Goal: Navigation & Orientation: Find specific page/section

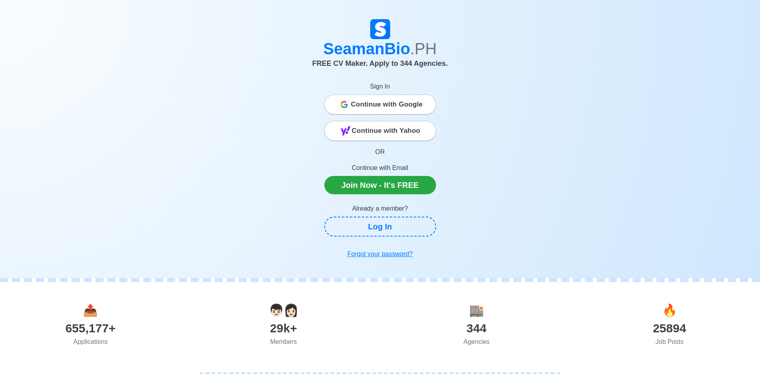
click at [382, 50] on h1 "SeamanBio .PH" at bounding box center [380, 48] width 443 height 19
click at [672, 328] on div "25894" at bounding box center [669, 328] width 193 height 18
click at [670, 341] on div "Job Posts" at bounding box center [669, 342] width 193 height 10
click at [668, 0] on div "😃 🤔 💖 💪 😎 👌 😱 😎 😃 😆 💚 🙌 ✨ 🤩 🔥 🎉 💯 🔥 🎉 😎 🤔 🤖" at bounding box center [380, 0] width 760 height 0
click at [668, 330] on body "🤔 💖 💪 😎 👌 😱 😎 😃 😆 💚 🙌 ✨ 🤩 🔥 🎉 💯 🔥 🎉 😎 🤔 🤖 SeamanBio .PH FREE CV Maker. Apply to…" at bounding box center [380, 188] width 760 height 377
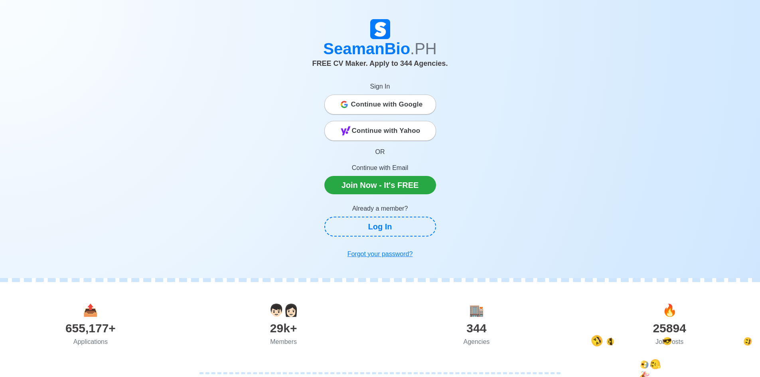
click at [671, 308] on span "🔥" at bounding box center [669, 310] width 15 height 13
click at [670, 312] on span "🔥" at bounding box center [669, 310] width 15 height 13
click at [670, 312] on body "💖 💪 😎 😱 😃 😆 🙌 🤩 🔥 💯 🎉 😎 🤔 🤖 🙈 👌 💖 👋 🧡 💗 👌 🤔 🤩 ⛄ 😻 🏄 ⛄ 🤣 😂 🧡 😎 🎉 🔥 🚀 🏄 😆 😭 👌 🙉 👌…" at bounding box center [380, 188] width 760 height 377
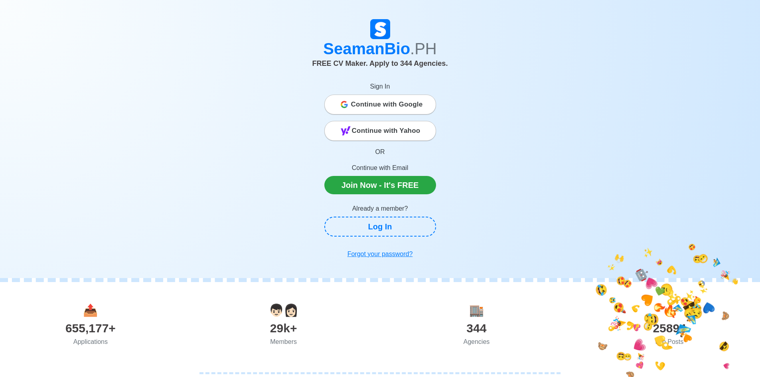
click at [671, 330] on body "🙈 👌 💖 👋 🧡 💗 👌 🤔 🤩 ⛄ 😻 🏄 ⛄ 🤣 😂 🧡 😎 🎉 🔥 🚀 🏄 😆 😭 👌 🙉 👌 🙈 😁 😱 🎉 🏄 💚 🤖 🤩 🎉 💪 🙌 💗 😍 💗…" at bounding box center [380, 188] width 760 height 377
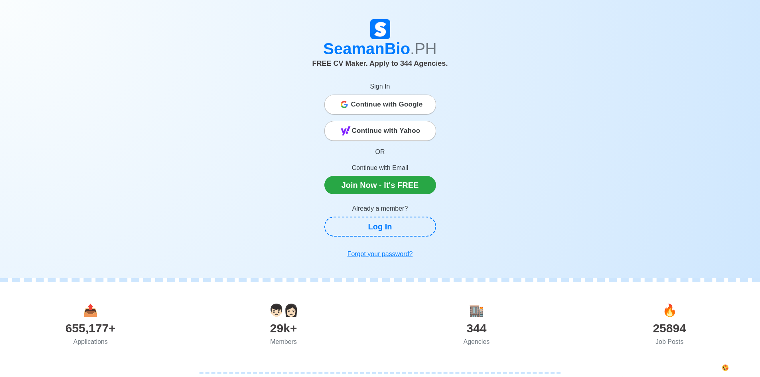
click at [670, 326] on div "25894" at bounding box center [669, 328] width 193 height 18
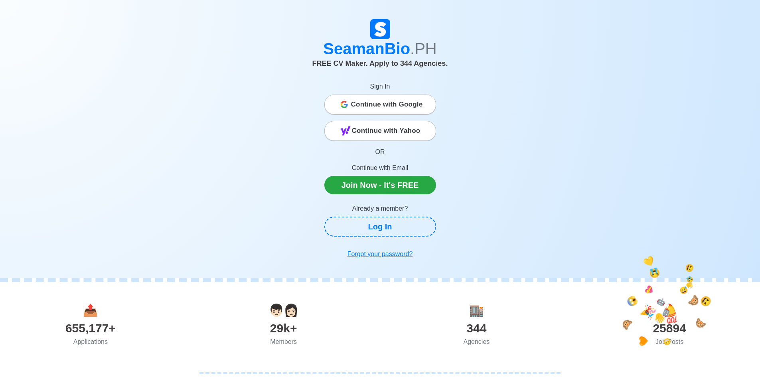
click at [671, 346] on body "🎉 😆 👋 💛 🤖 👋 😭 💝 🙉 🤖 😱 😅 💛 🙉 😁 😆 🙉 😭 💯 🧡 SeamanBio .PH FREE CV Maker. Apply to 3…" at bounding box center [380, 188] width 760 height 377
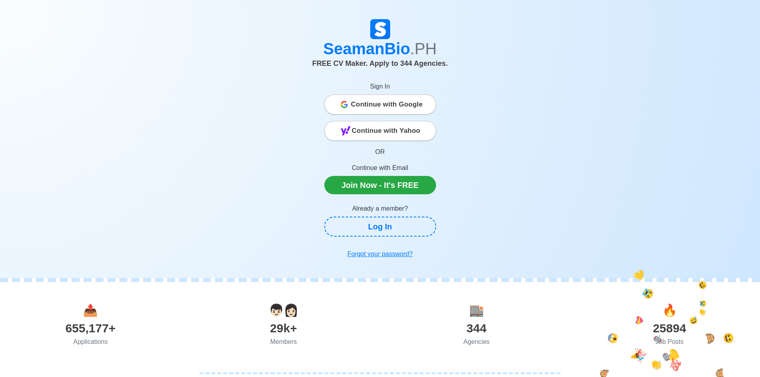
click at [672, 344] on body "🎉 😆 👋 💛 🤖 👋 😭 💝 🙉 🤖 😱 😅 💛 🙉 😁 😆 🙉 😭 💯 🧡 SeamanBio .PH FREE CV Maker. Apply to 3…" at bounding box center [380, 188] width 760 height 377
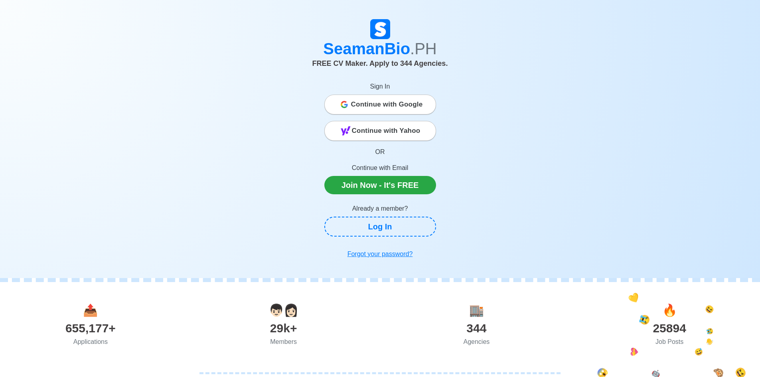
click at [672, 342] on div "Job Posts" at bounding box center [669, 342] width 193 height 10
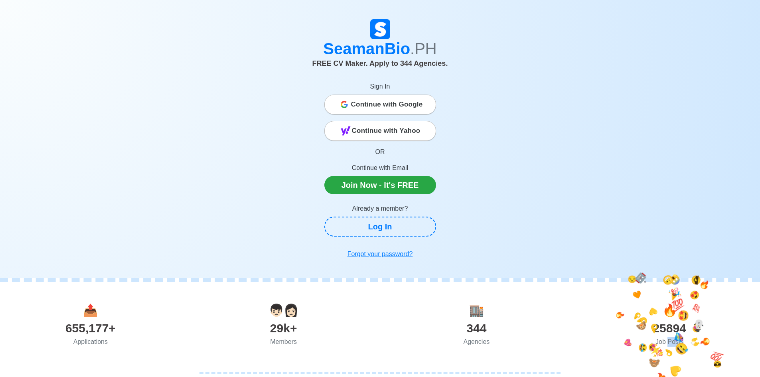
click at [670, 317] on span "🔥" at bounding box center [669, 310] width 15 height 13
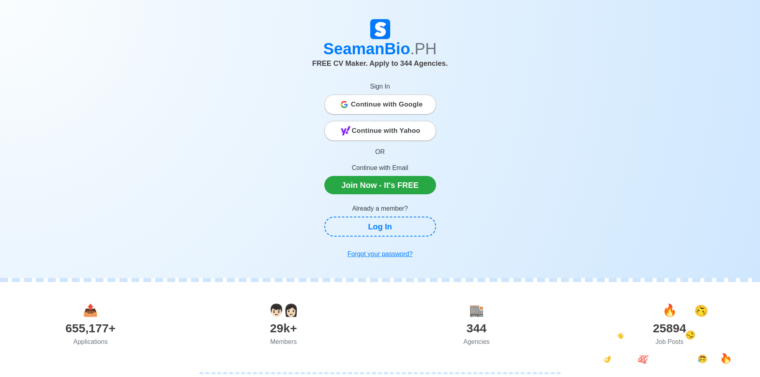
click at [473, 343] on div "Agencies" at bounding box center [476, 342] width 193 height 10
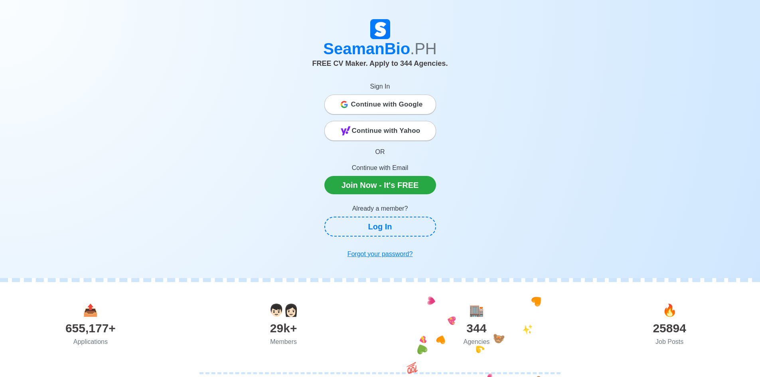
click at [281, 335] on div "29k+" at bounding box center [283, 328] width 193 height 18
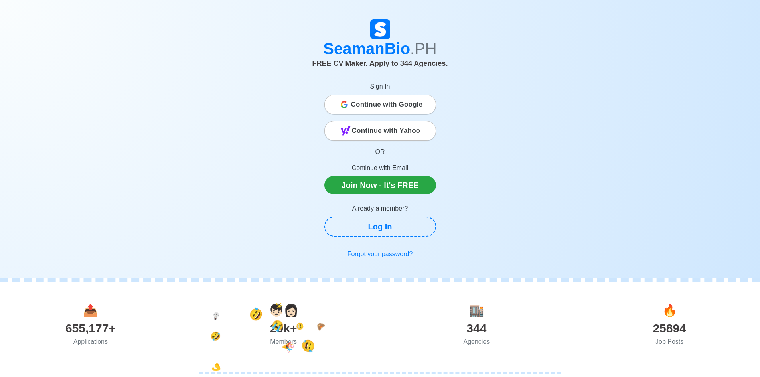
click at [95, 322] on div "655,177+" at bounding box center [90, 328] width 193 height 18
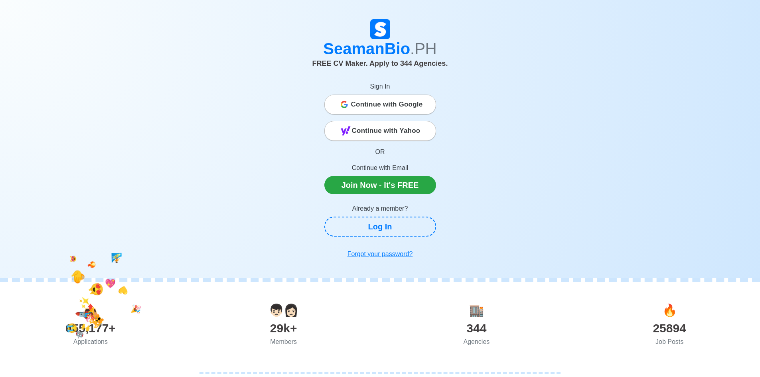
click at [96, 340] on div "Applications" at bounding box center [90, 342] width 193 height 10
